Goal: Transaction & Acquisition: Obtain resource

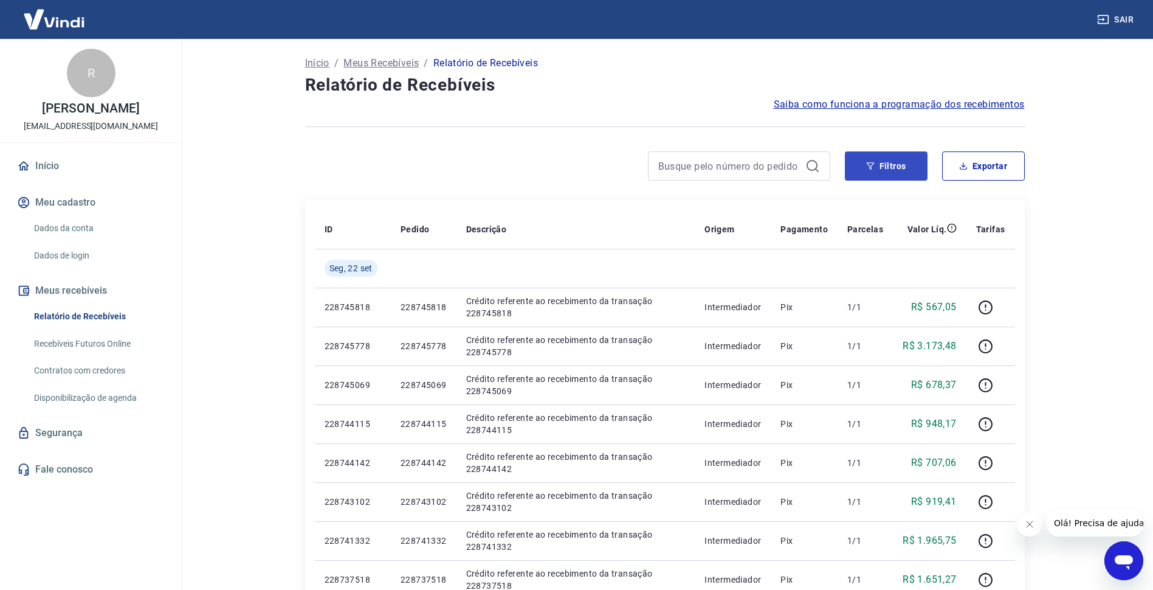
click at [891, 162] on button "Filtros" at bounding box center [886, 165] width 83 height 29
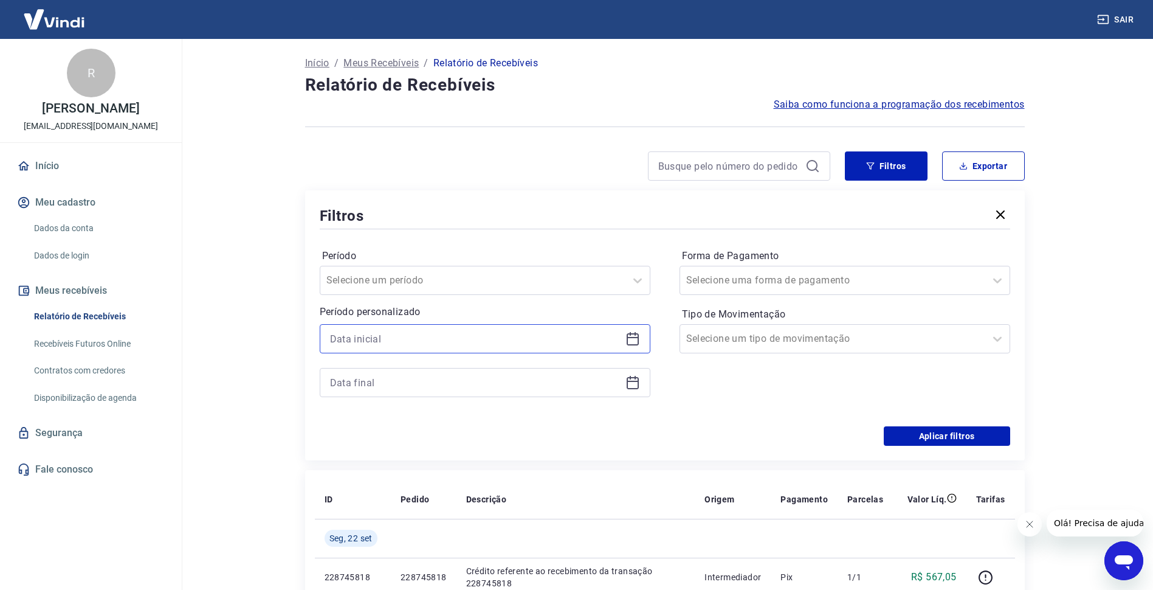
click at [489, 343] on input at bounding box center [475, 338] width 291 height 18
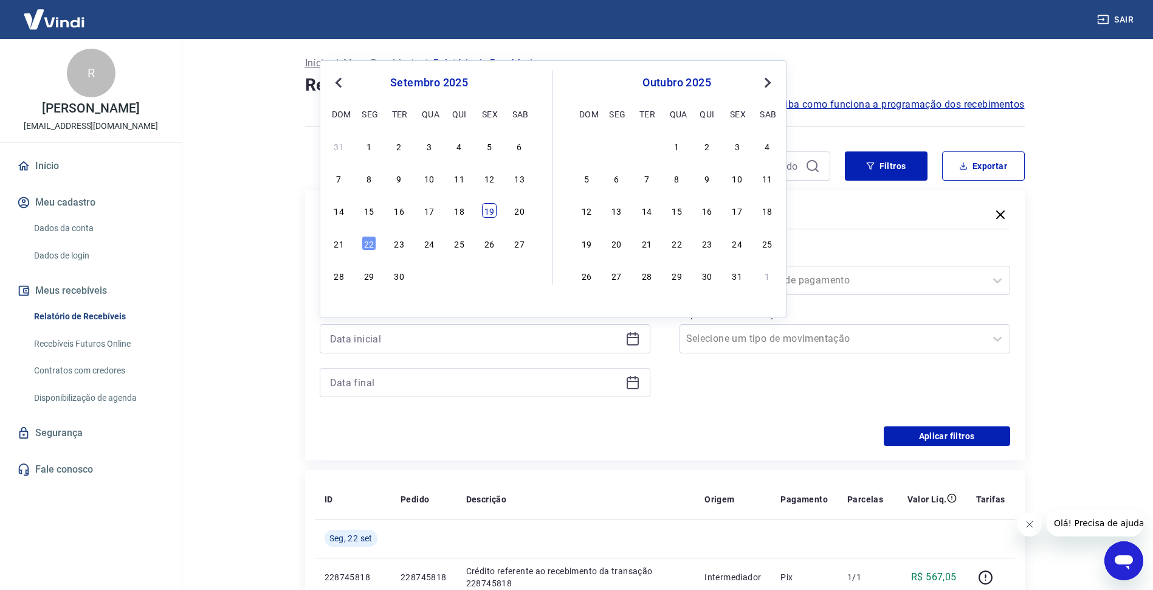
click at [494, 218] on div "14 15 16 17 18 19 20" at bounding box center [429, 211] width 198 height 18
click at [480, 215] on div "14 15 16 17 18 19 20" at bounding box center [429, 211] width 198 height 18
click at [489, 212] on div "19" at bounding box center [489, 210] width 15 height 15
type input "[DATE]"
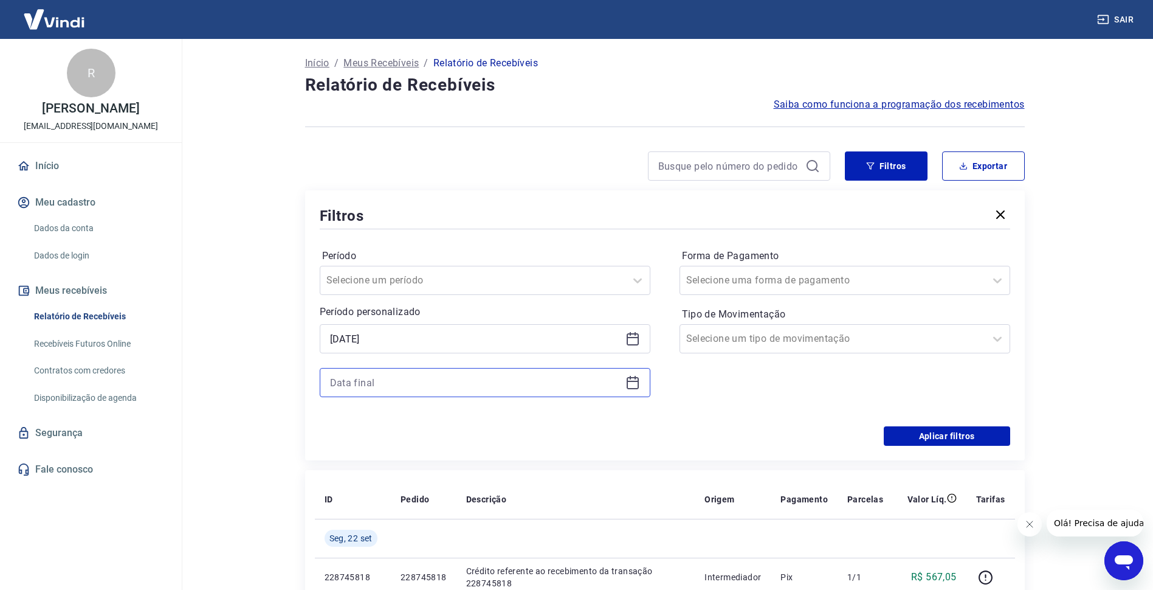
click at [436, 376] on input at bounding box center [475, 382] width 291 height 18
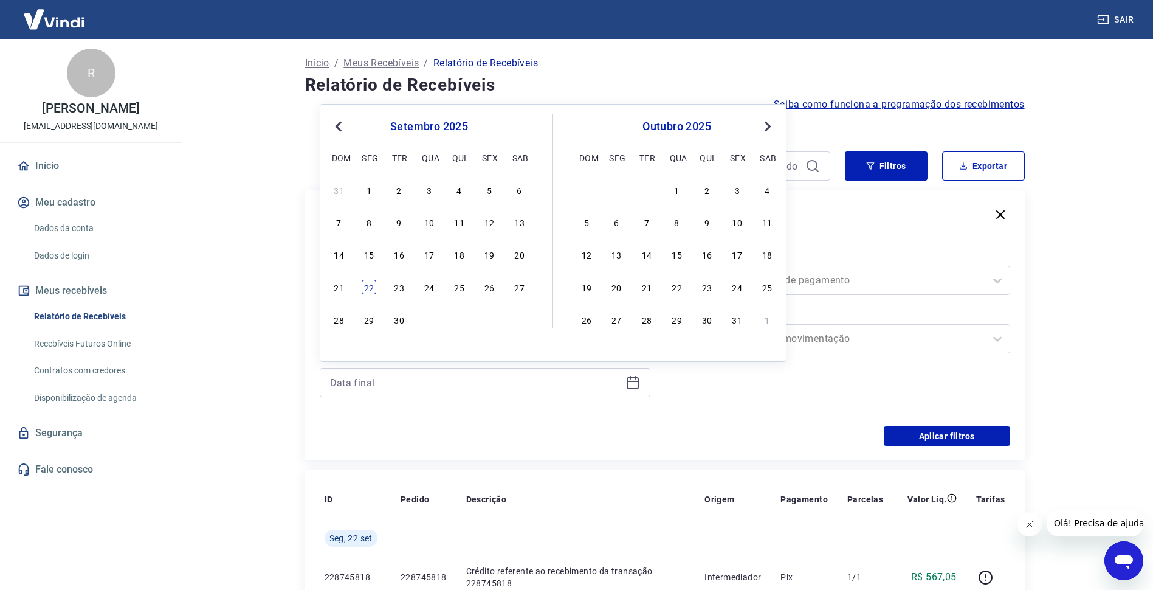
click at [376, 281] on div "22" at bounding box center [369, 287] width 15 height 15
type input "[DATE]"
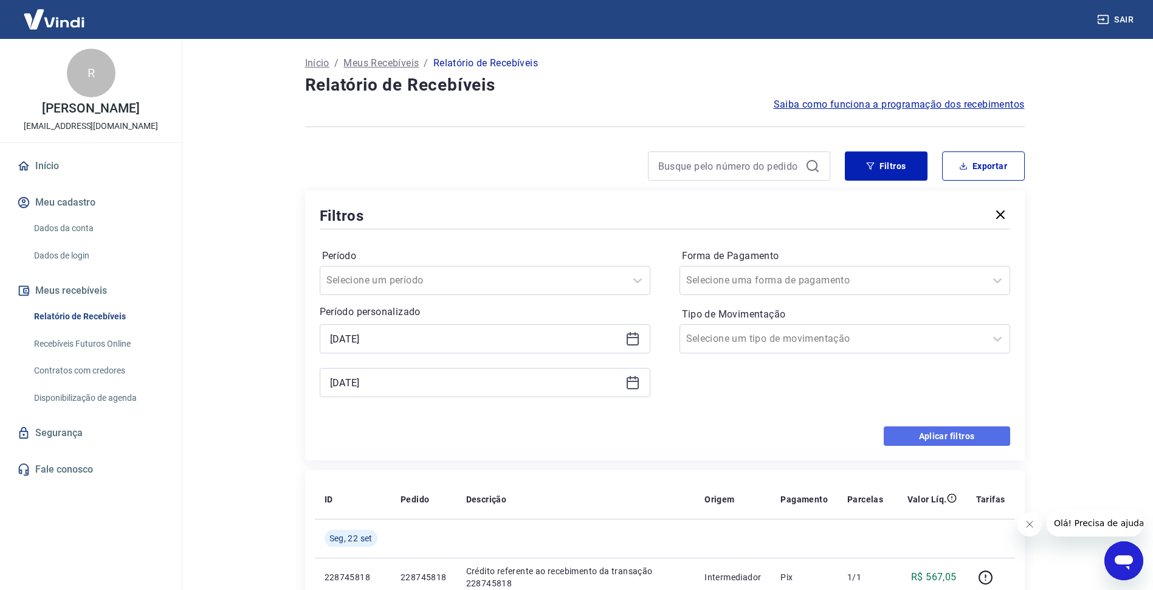
click at [954, 432] on button "Aplicar filtros" at bounding box center [947, 435] width 126 height 19
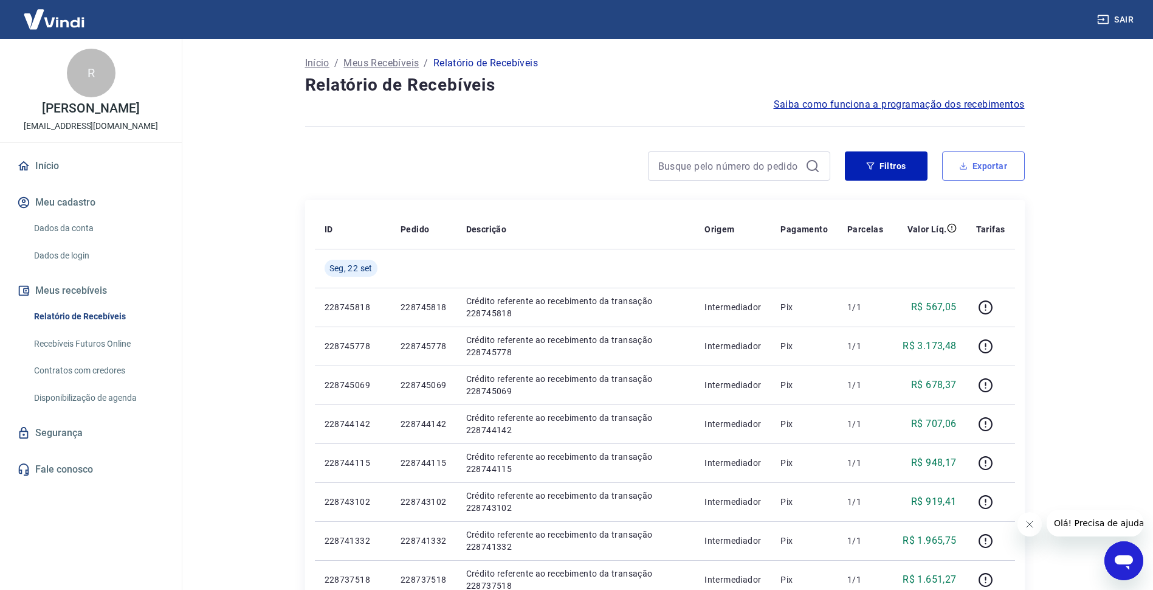
click at [945, 170] on button "Exportar" at bounding box center [983, 165] width 83 height 29
type input "[DATE]"
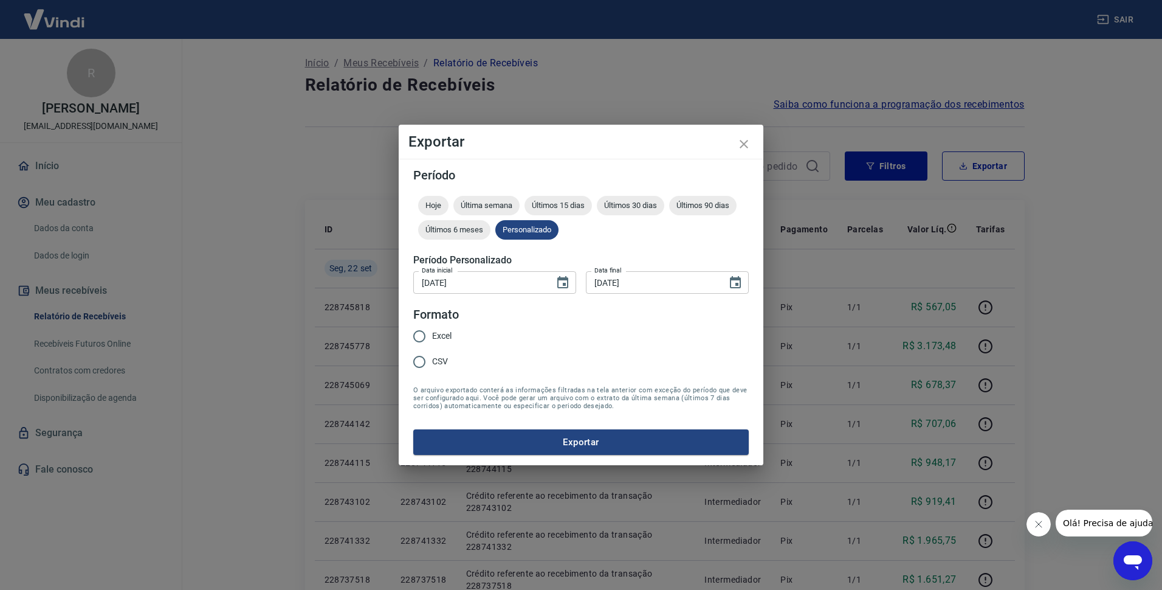
click at [440, 334] on span "Excel" at bounding box center [441, 335] width 19 height 13
click at [432, 334] on input "Excel" at bounding box center [420, 336] width 26 height 26
radio input "true"
click at [587, 452] on button "Exportar" at bounding box center [581, 442] width 336 height 26
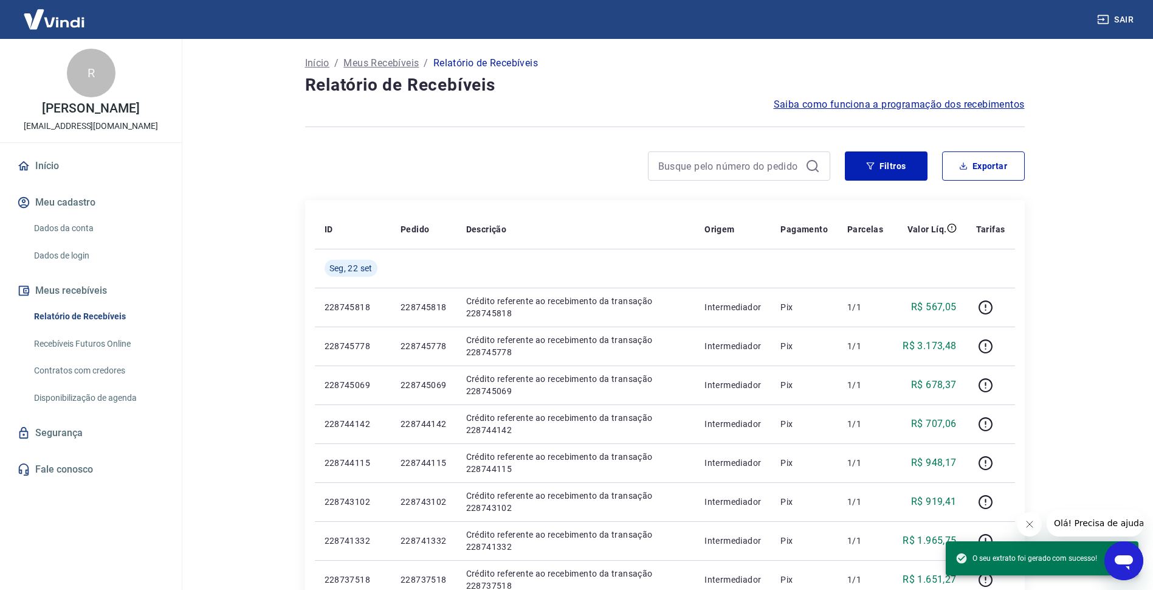
click at [257, 332] on main "Início / Meus Recebíveis / Relatório de Recebíveis Relatório de Recebíveis Saib…" at bounding box center [664, 314] width 977 height 551
